Goal: Task Accomplishment & Management: Use online tool/utility

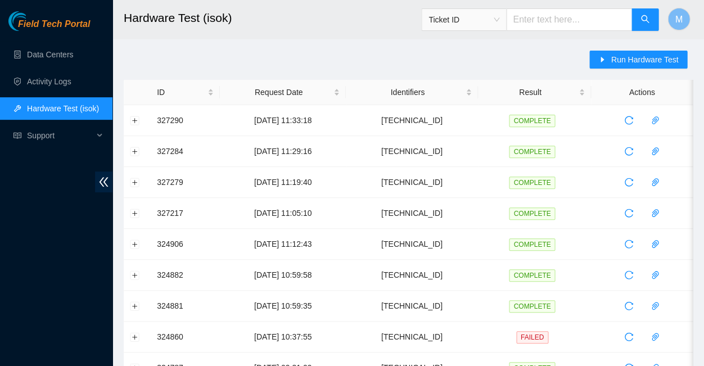
click at [57, 24] on span "Field Tech Portal" at bounding box center [54, 24] width 72 height 11
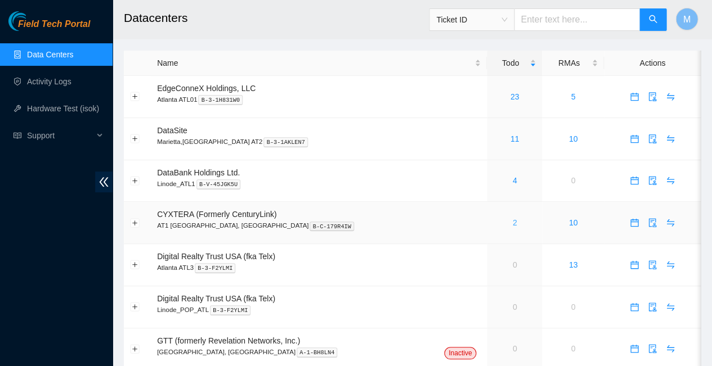
click at [512, 218] on link "2" at bounding box center [514, 222] width 4 height 9
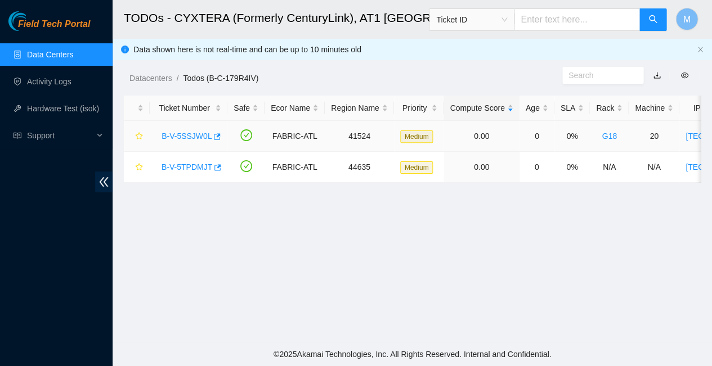
click at [184, 132] on link "B-V-5SSJW0L" at bounding box center [186, 136] width 50 height 9
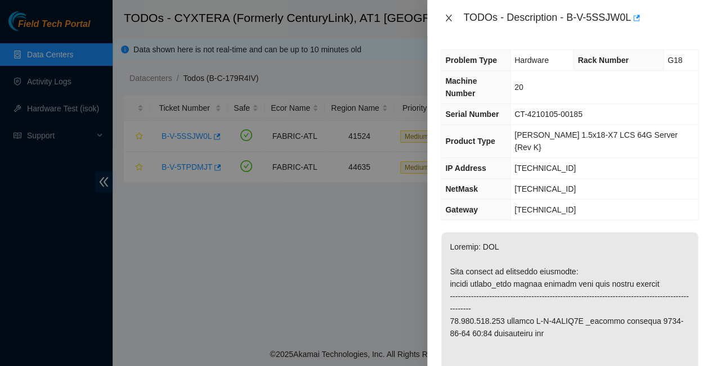
click at [447, 17] on icon "close" at bounding box center [448, 18] width 6 height 7
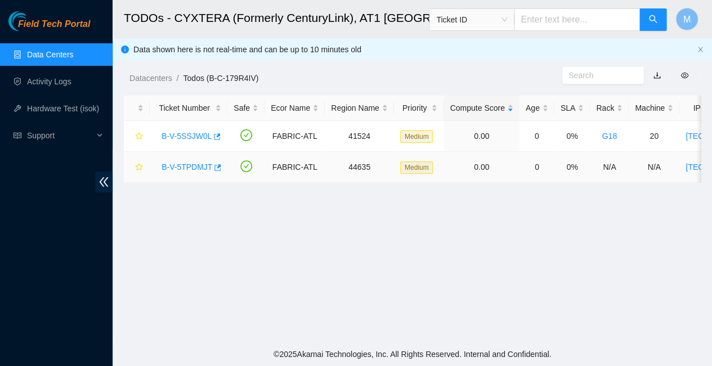
click at [184, 163] on link "B-V-5TPDMJT" at bounding box center [186, 167] width 51 height 9
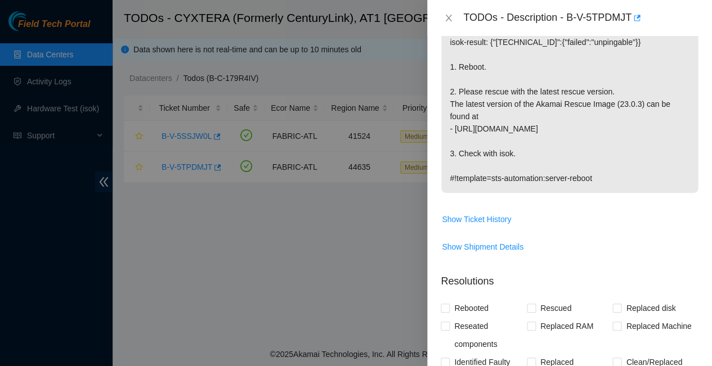
scroll to position [241, 0]
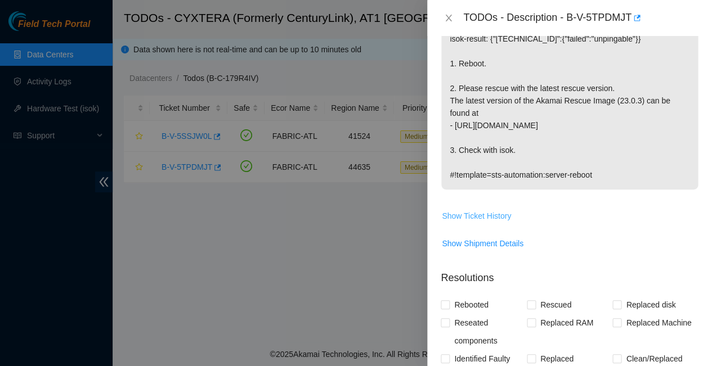
click at [470, 210] on span "Show Ticket History" at bounding box center [476, 216] width 69 height 12
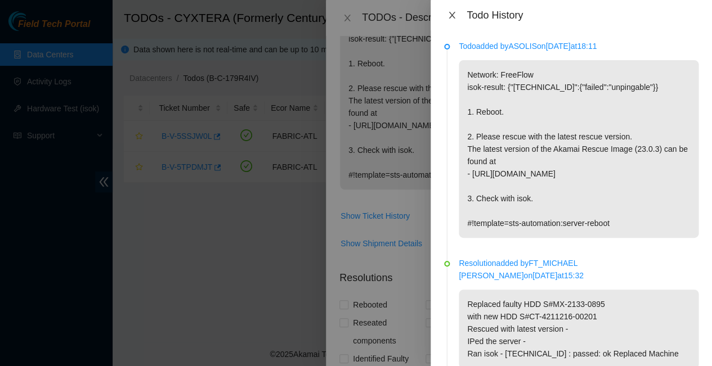
click at [450, 14] on icon "close" at bounding box center [451, 15] width 6 height 7
